Goal: Task Accomplishment & Management: Complete application form

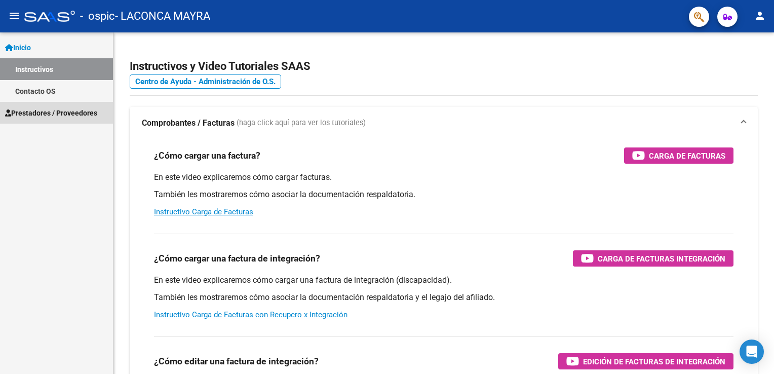
click at [47, 108] on span "Prestadores / Proveedores" at bounding box center [51, 112] width 92 height 11
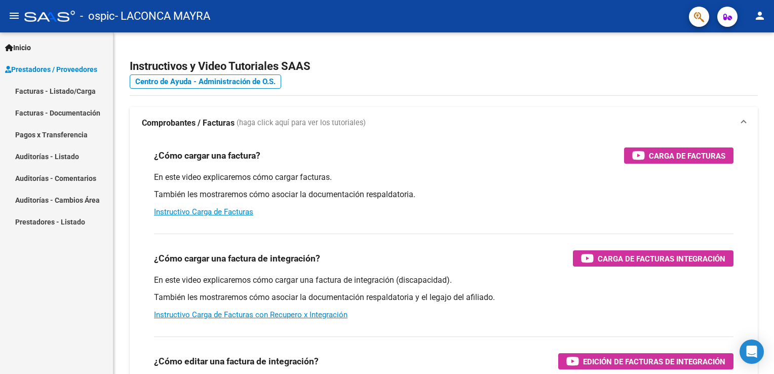
click at [23, 52] on span "Inicio" at bounding box center [18, 47] width 26 height 11
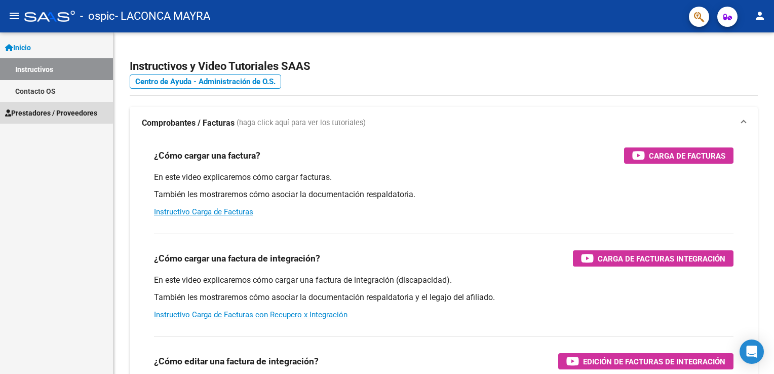
click at [48, 111] on span "Prestadores / Proveedores" at bounding box center [51, 112] width 92 height 11
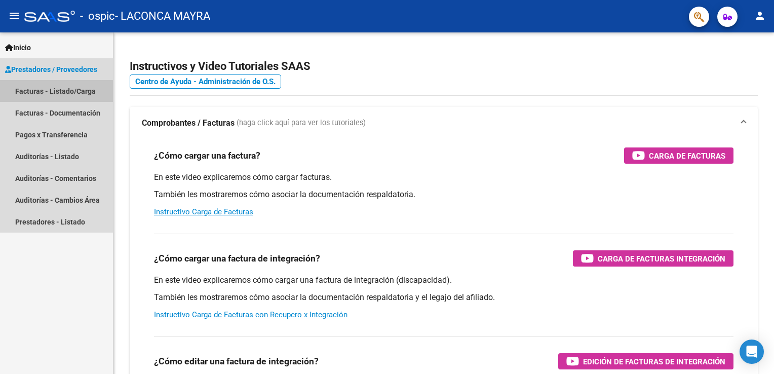
click at [51, 94] on link "Facturas - Listado/Carga" at bounding box center [56, 91] width 113 height 22
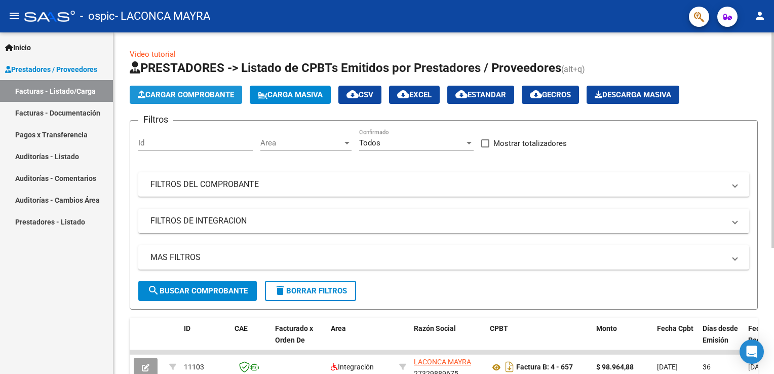
click at [207, 98] on span "Cargar Comprobante" at bounding box center [186, 94] width 96 height 9
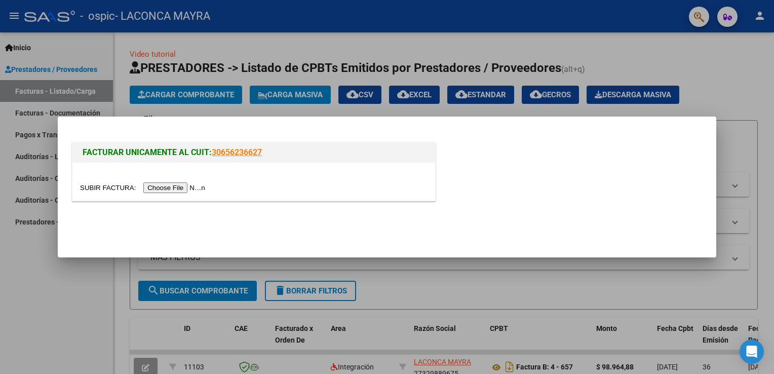
click at [183, 184] on input "file" at bounding box center [144, 187] width 128 height 11
click at [168, 186] on input "file" at bounding box center [144, 187] width 128 height 11
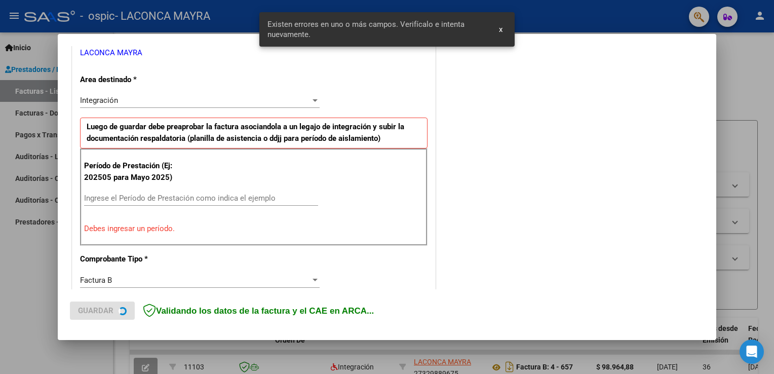
scroll to position [230, 0]
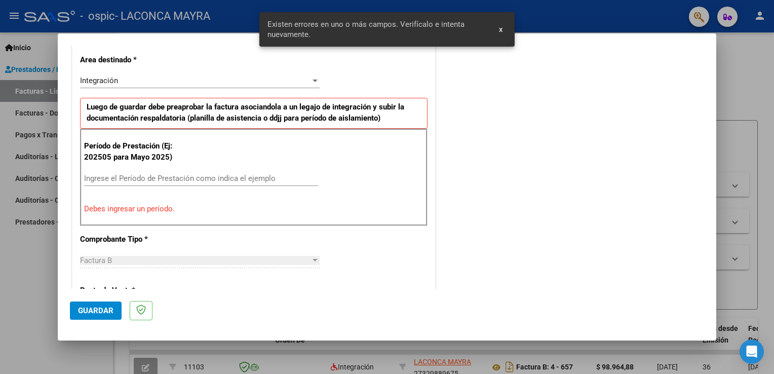
click at [136, 176] on input "Ingrese el Período de Prestación como indica el ejemplo" at bounding box center [201, 178] width 234 height 9
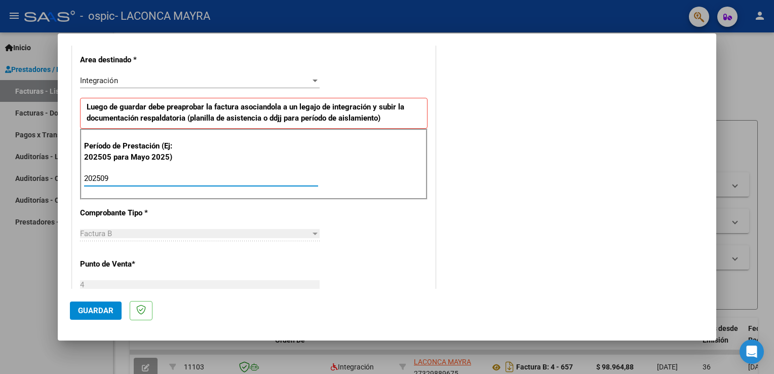
type input "202509"
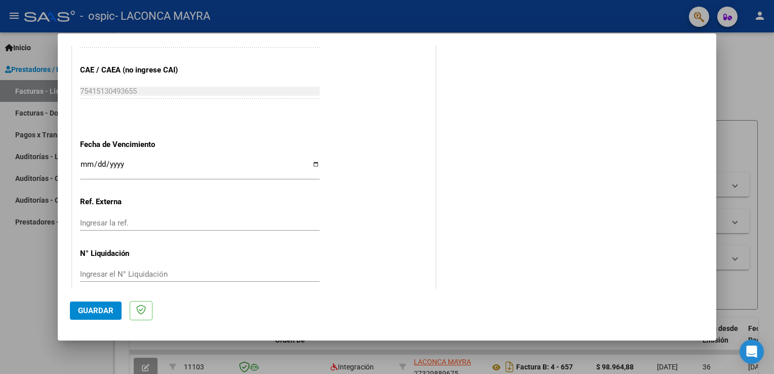
scroll to position [647, 0]
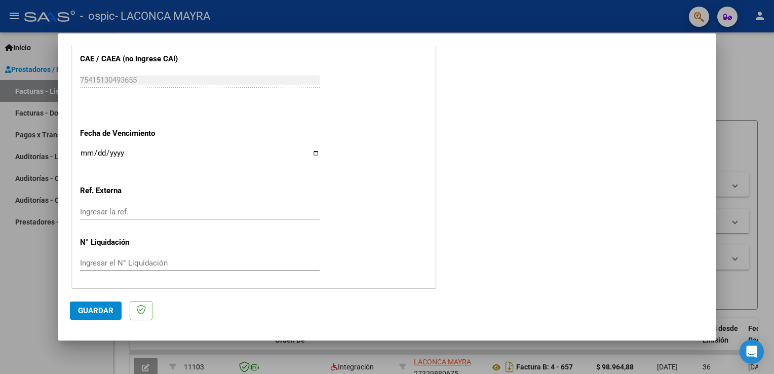
click at [140, 211] on input "Ingresar la ref." at bounding box center [200, 211] width 240 height 9
click at [105, 314] on span "Guardar" at bounding box center [95, 310] width 35 height 9
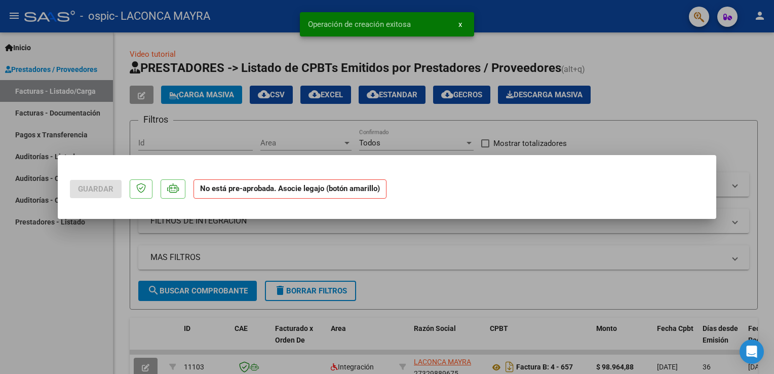
scroll to position [0, 0]
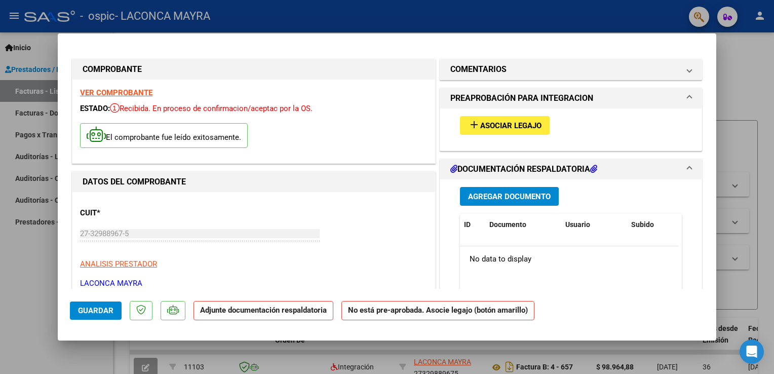
click at [521, 123] on span "Asociar Legajo" at bounding box center [510, 125] width 61 height 9
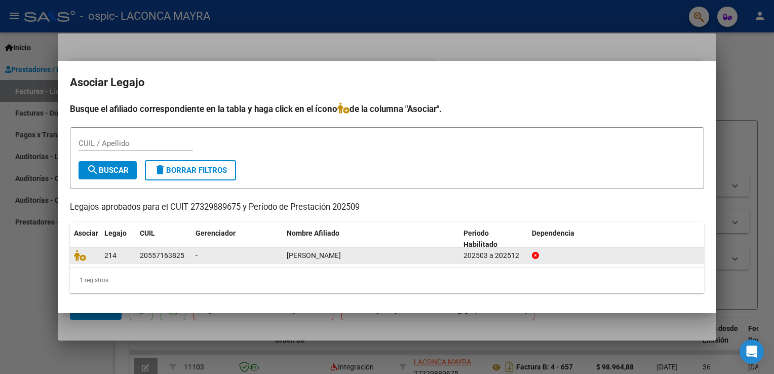
click at [235, 258] on div "-" at bounding box center [237, 256] width 83 height 12
click at [462, 260] on datatable-body-cell "202503 a 202512" at bounding box center [493, 256] width 68 height 16
click at [80, 255] on icon at bounding box center [80, 255] width 12 height 11
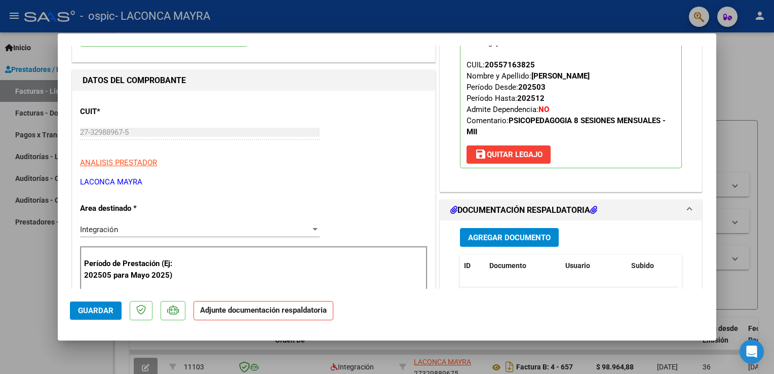
scroll to position [152, 0]
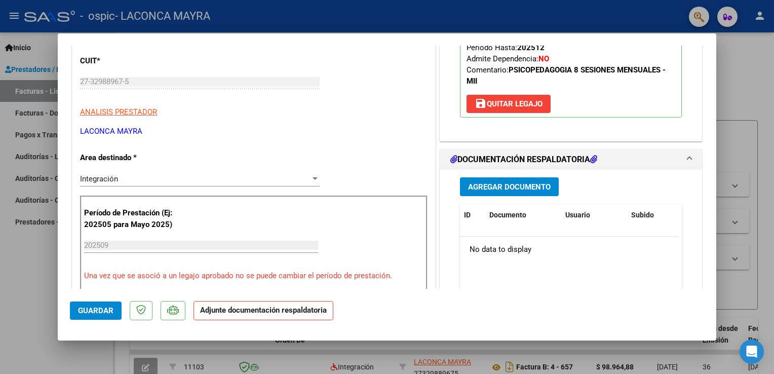
click at [488, 185] on span "Agregar Documento" at bounding box center [509, 186] width 83 height 9
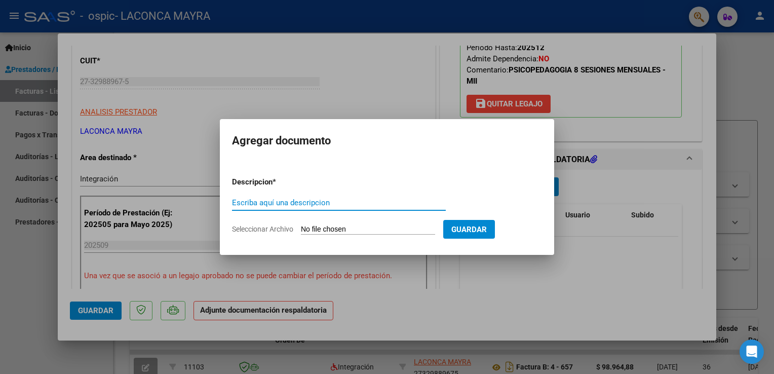
click at [269, 204] on input "Escriba aquí una descripcion" at bounding box center [339, 202] width 214 height 9
click at [261, 235] on form "Descripcion * Escriba aquí una descripcion Seleccionar Archivo Guardar" at bounding box center [387, 206] width 310 height 74
click at [326, 227] on input "Seleccionar Archivo" at bounding box center [368, 230] width 134 height 10
type input "C:\fakepath\ASISTENCIA SEPTIEMBRE POLIDORO.pdf"
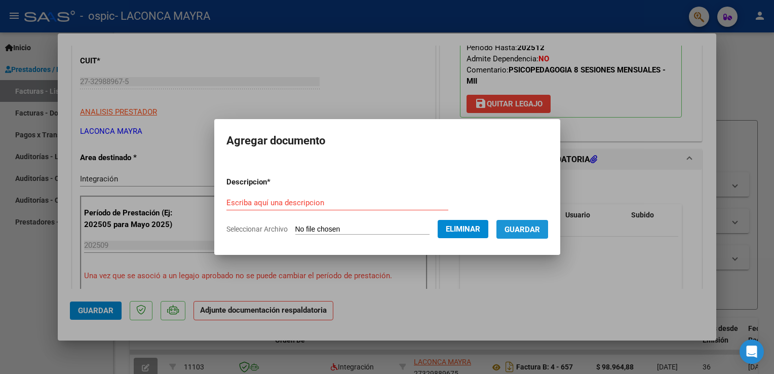
click at [535, 228] on span "Guardar" at bounding box center [522, 229] width 35 height 9
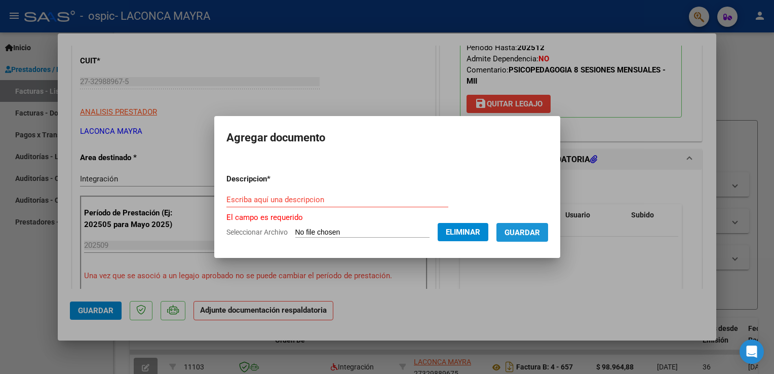
click at [535, 241] on button "Guardar" at bounding box center [522, 232] width 52 height 19
click at [280, 200] on input "Escriba aquí una descripcion" at bounding box center [337, 199] width 222 height 9
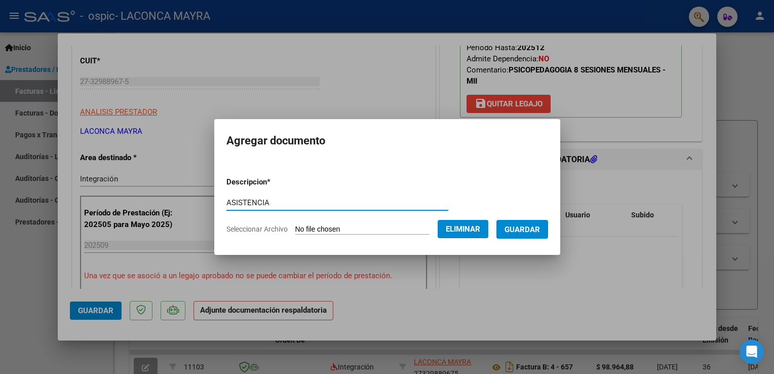
type input "ASISTENCIA"
click at [519, 226] on button "Guardar" at bounding box center [522, 229] width 52 height 19
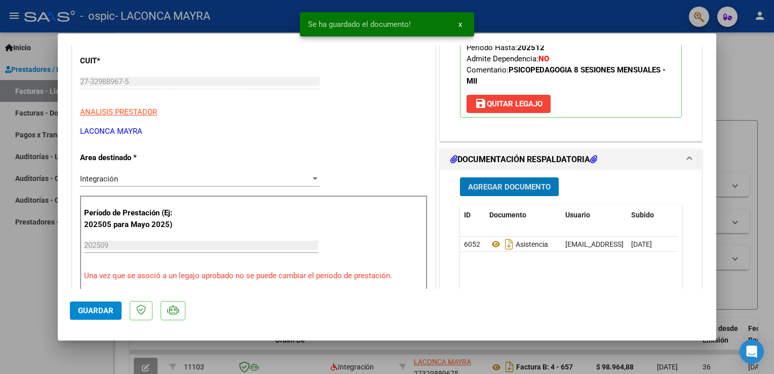
click at [517, 189] on span "Agregar Documento" at bounding box center [509, 186] width 83 height 9
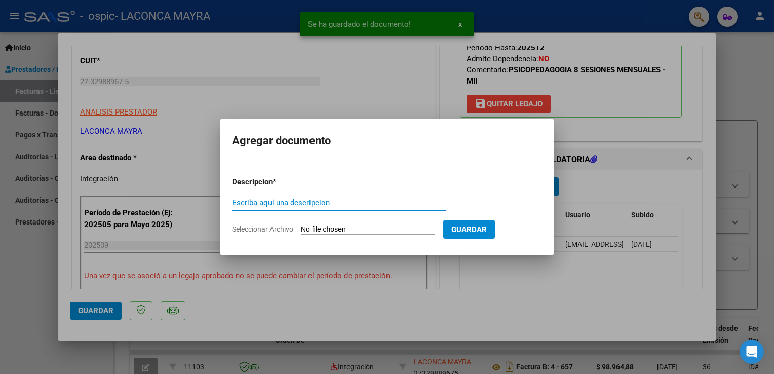
click at [328, 226] on input "Seleccionar Archivo" at bounding box center [368, 230] width 134 height 10
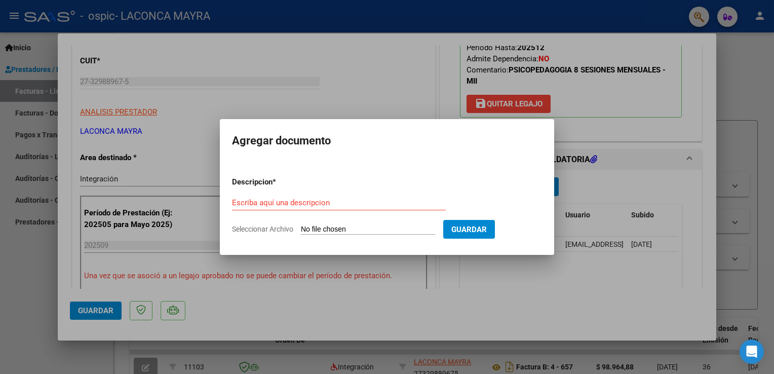
type input "C:\fakepath\27329889675_006_00004_00000673.pdf"
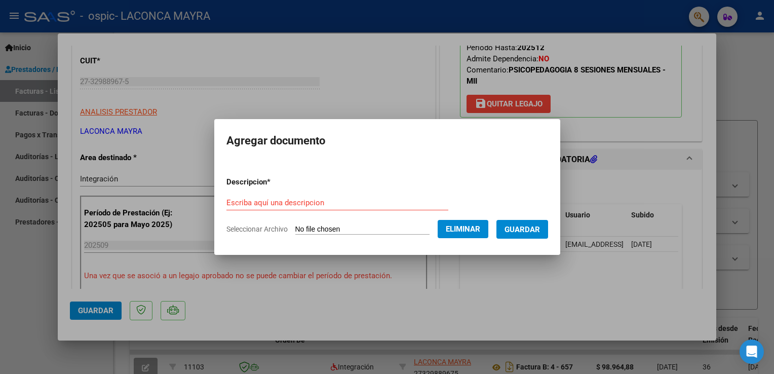
click at [313, 190] on form "Descripcion * Escriba aquí una descripcion Seleccionar Archivo Eliminar Guardar" at bounding box center [387, 206] width 322 height 74
click at [318, 200] on input "Escriba aquí una descripcion" at bounding box center [337, 202] width 222 height 9
type input "FACTURA"
click at [540, 234] on span "Guardar" at bounding box center [522, 229] width 35 height 9
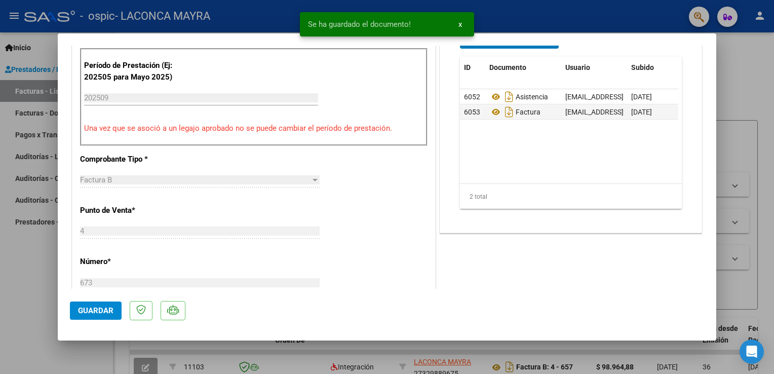
scroll to position [304, 0]
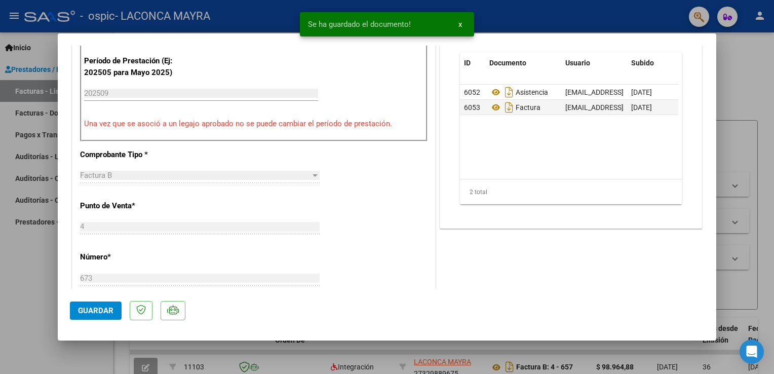
click at [100, 318] on button "Guardar" at bounding box center [96, 310] width 52 height 18
click at [461, 24] on span "x" at bounding box center [460, 24] width 4 height 9
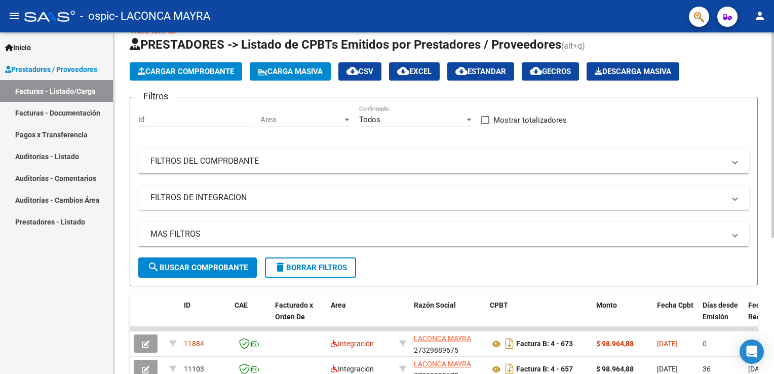
scroll to position [0, 0]
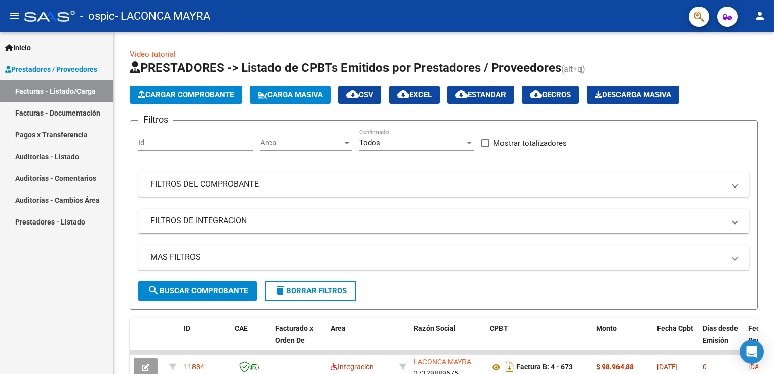
click at [762, 19] on mat-icon "person" at bounding box center [760, 16] width 12 height 12
click at [729, 69] on button "exit_to_app Salir" at bounding box center [739, 67] width 62 height 24
